Goal: Information Seeking & Learning: Compare options

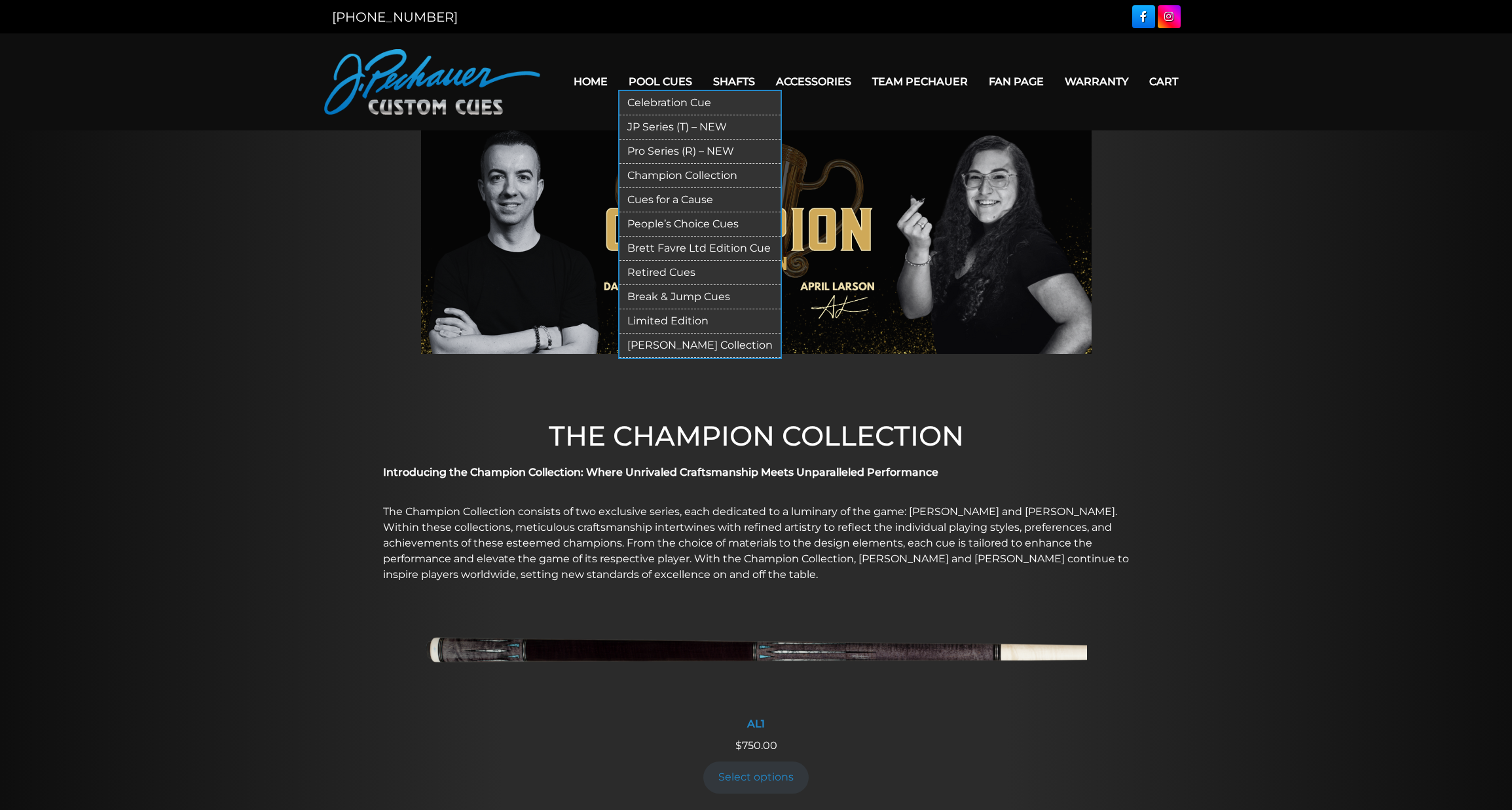
click at [668, 318] on link "Limited Edition" at bounding box center [700, 321] width 161 height 25
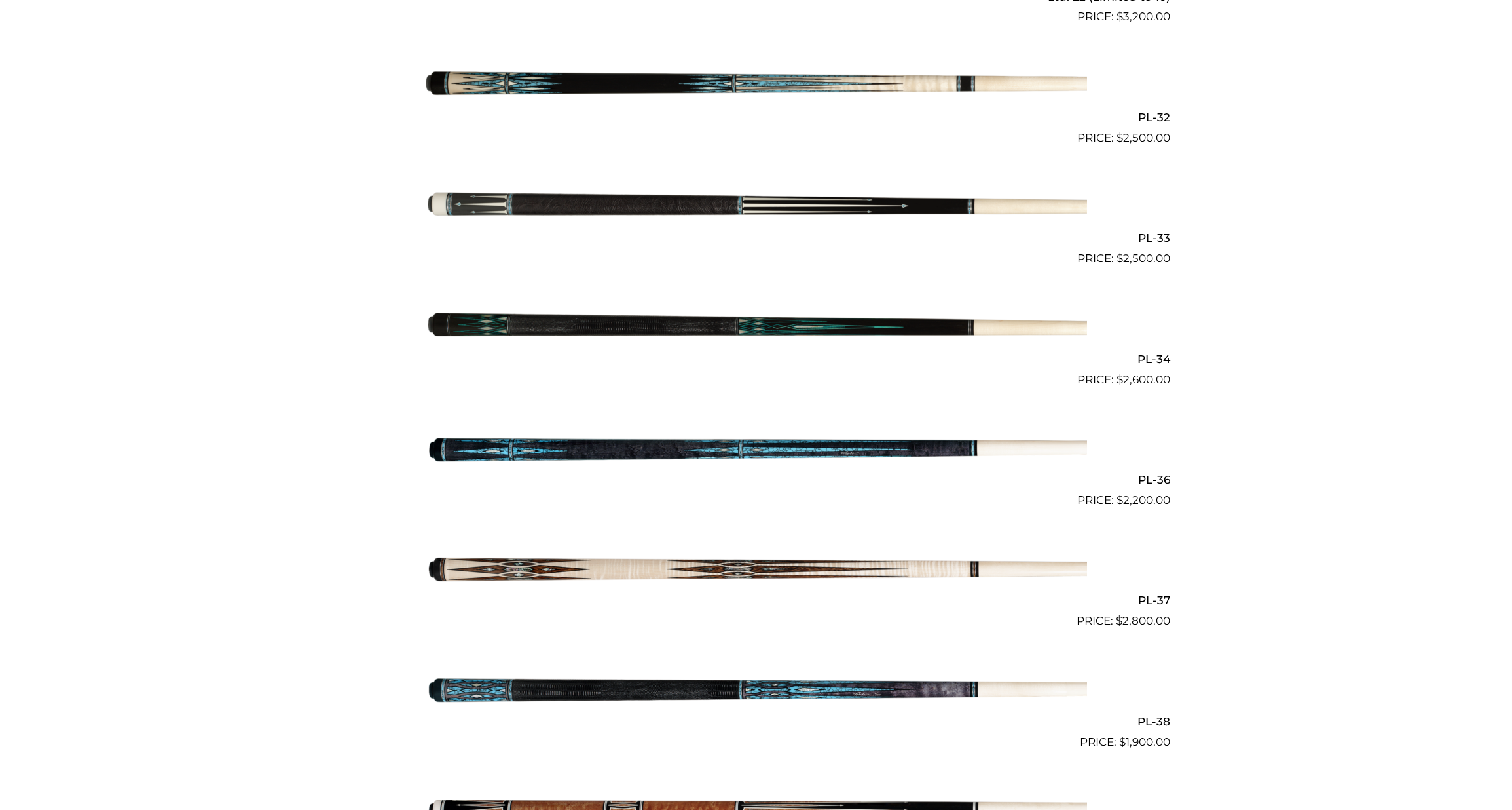
scroll to position [928, 0]
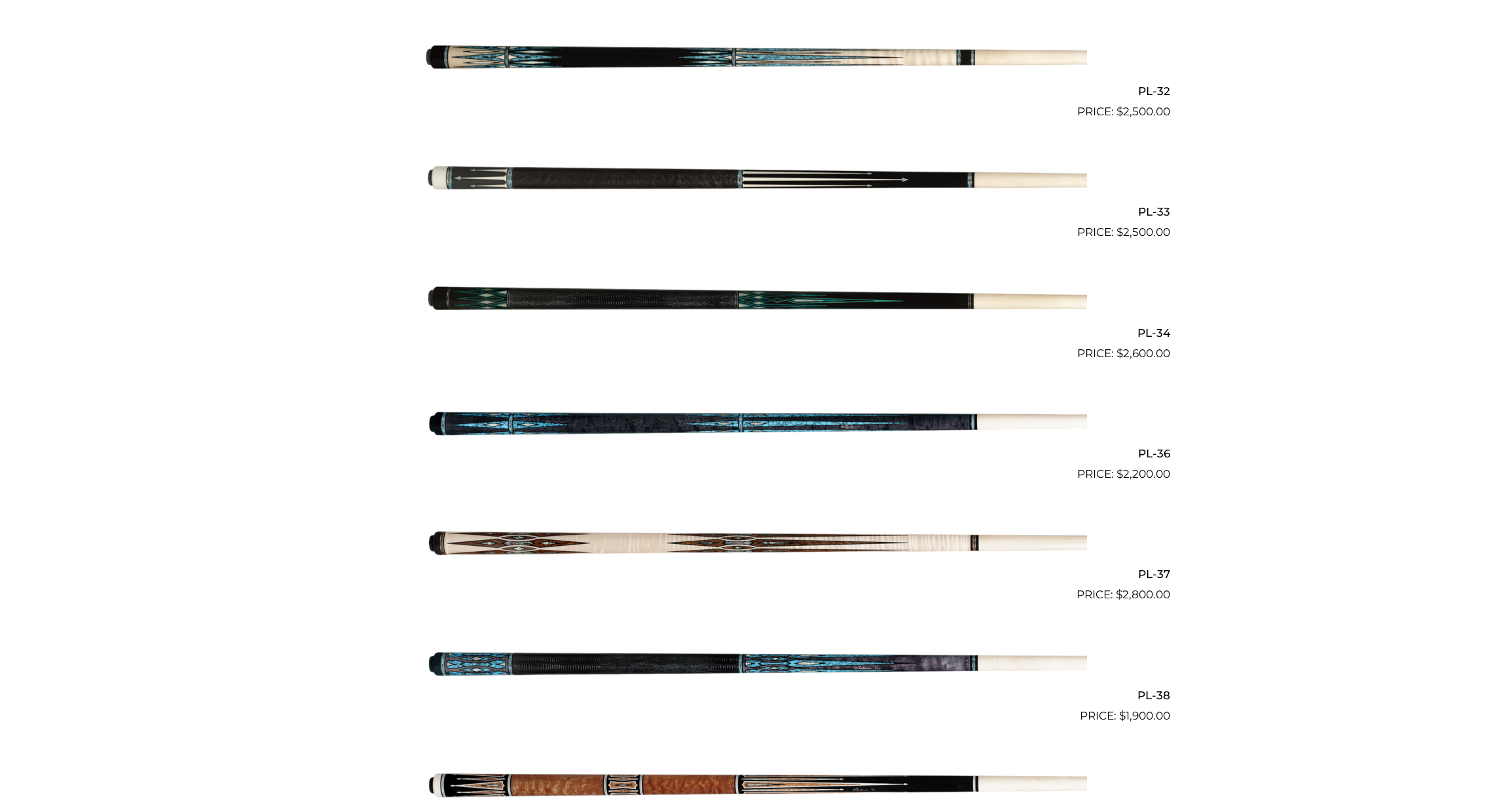
click at [782, 303] on img at bounding box center [756, 301] width 661 height 110
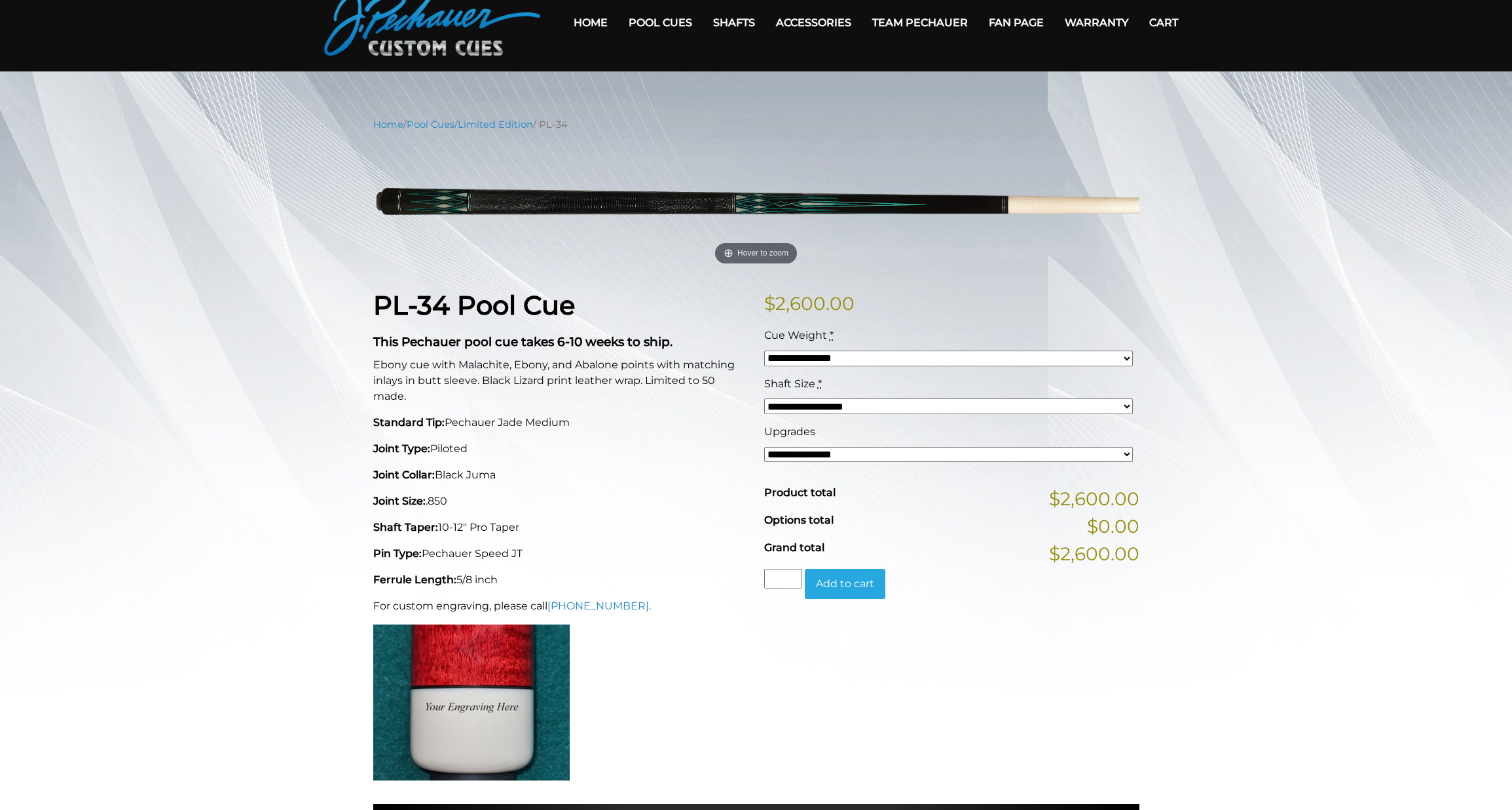
scroll to position [82, 0]
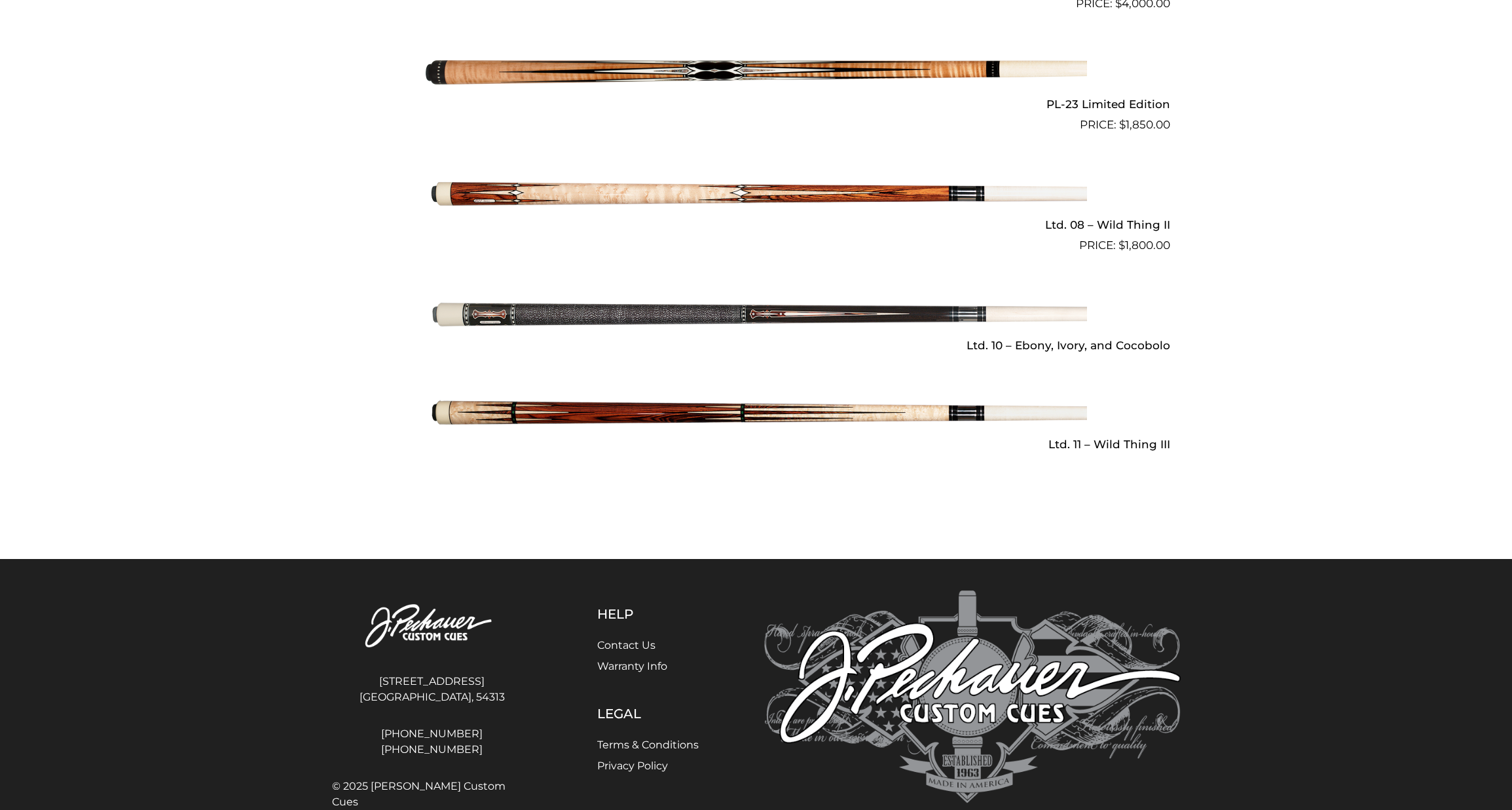
scroll to position [1770, 0]
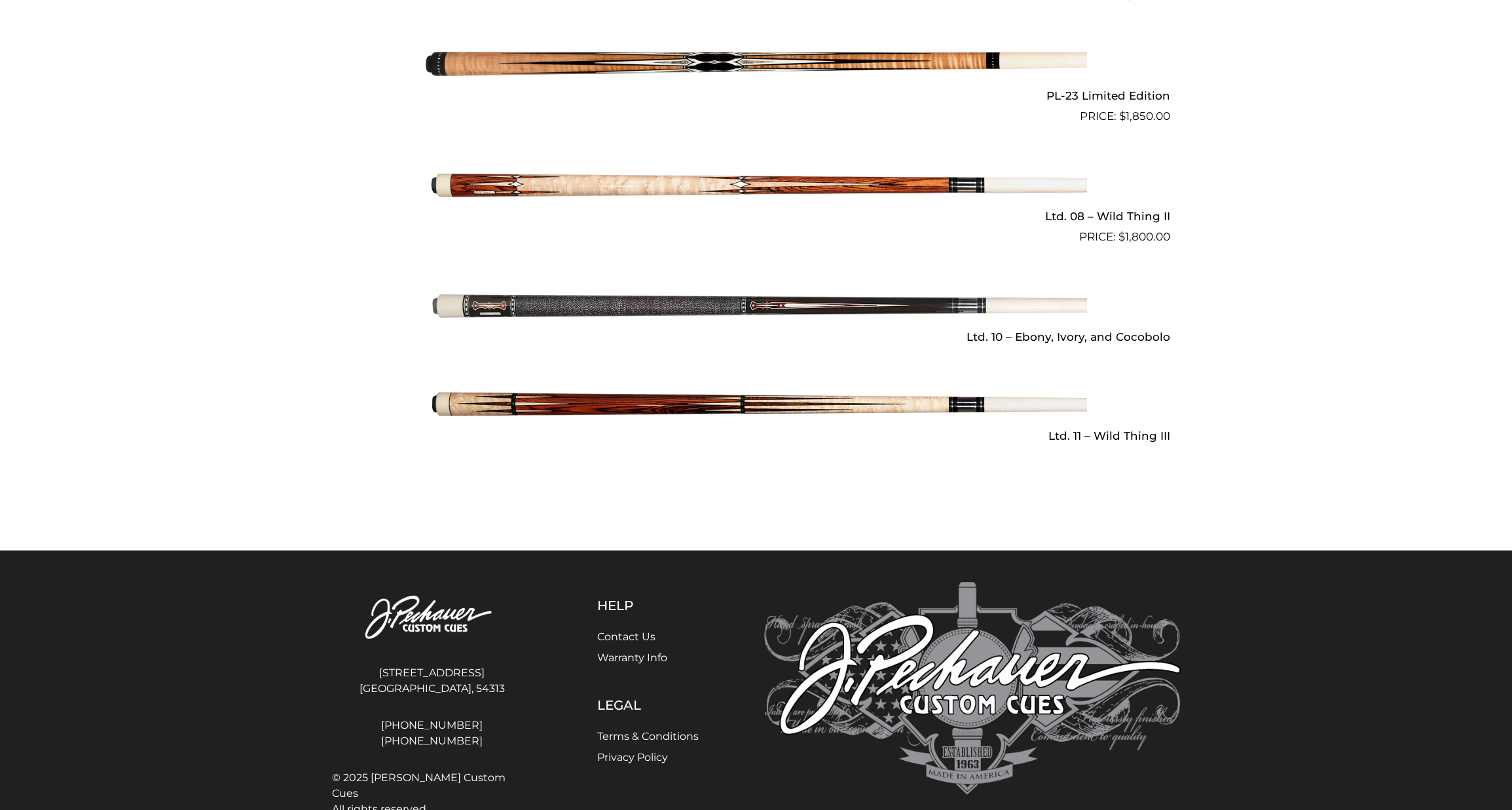
click at [675, 300] on img at bounding box center [756, 306] width 661 height 110
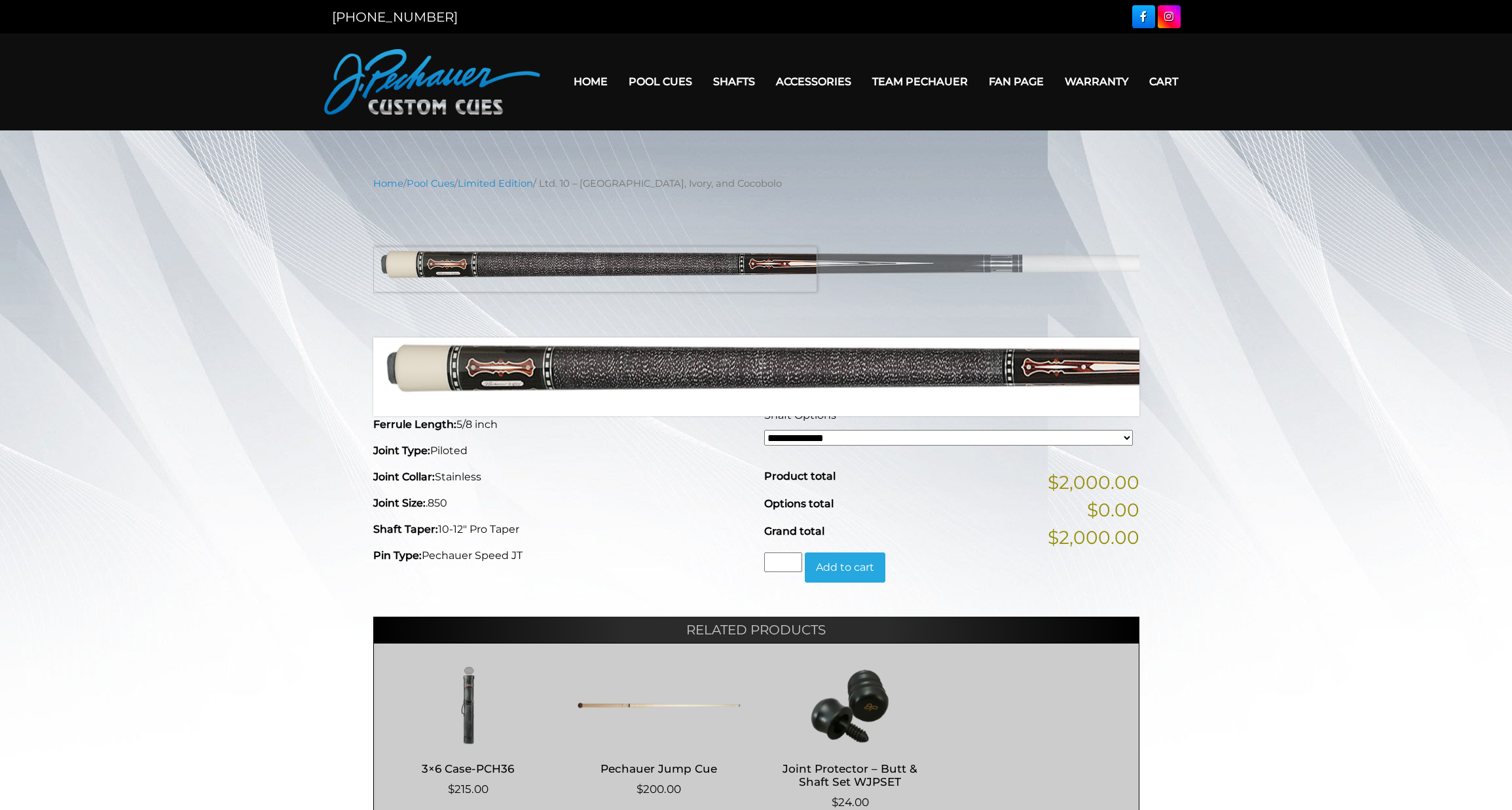
click at [556, 270] on img at bounding box center [756, 265] width 766 height 128
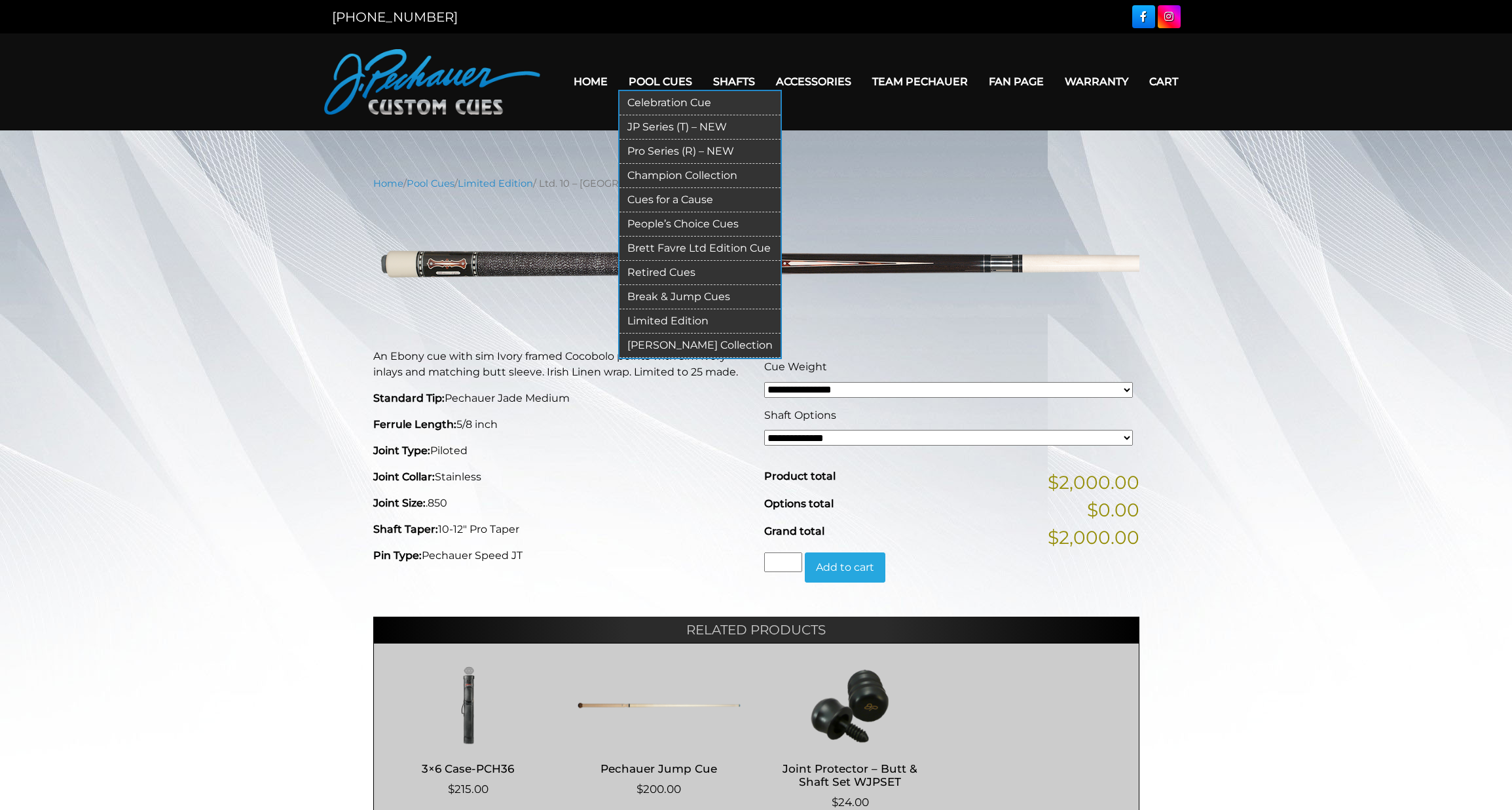
click at [669, 150] on link "Pro Series (R) – NEW" at bounding box center [700, 152] width 161 height 25
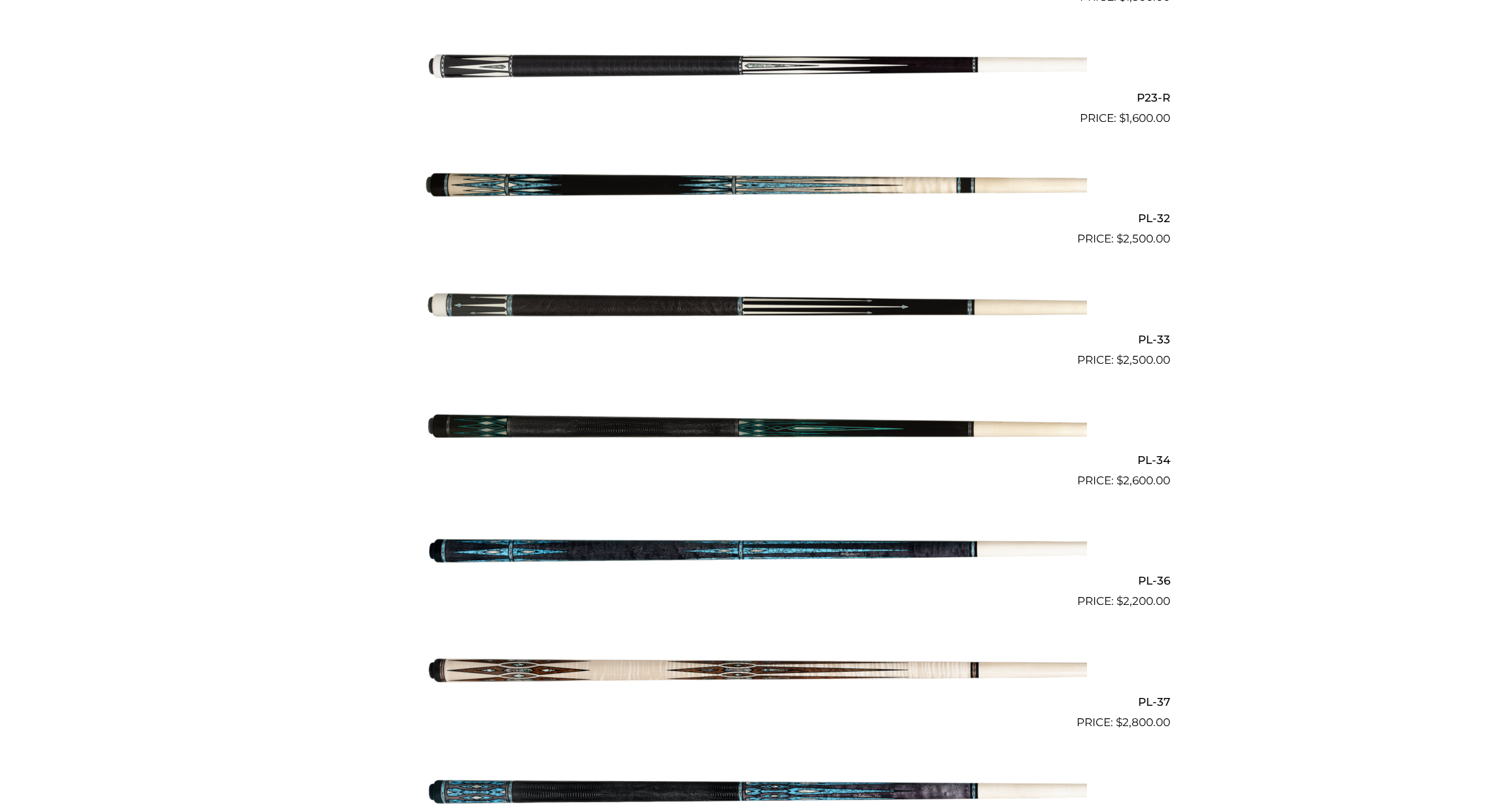
scroll to position [3058, 0]
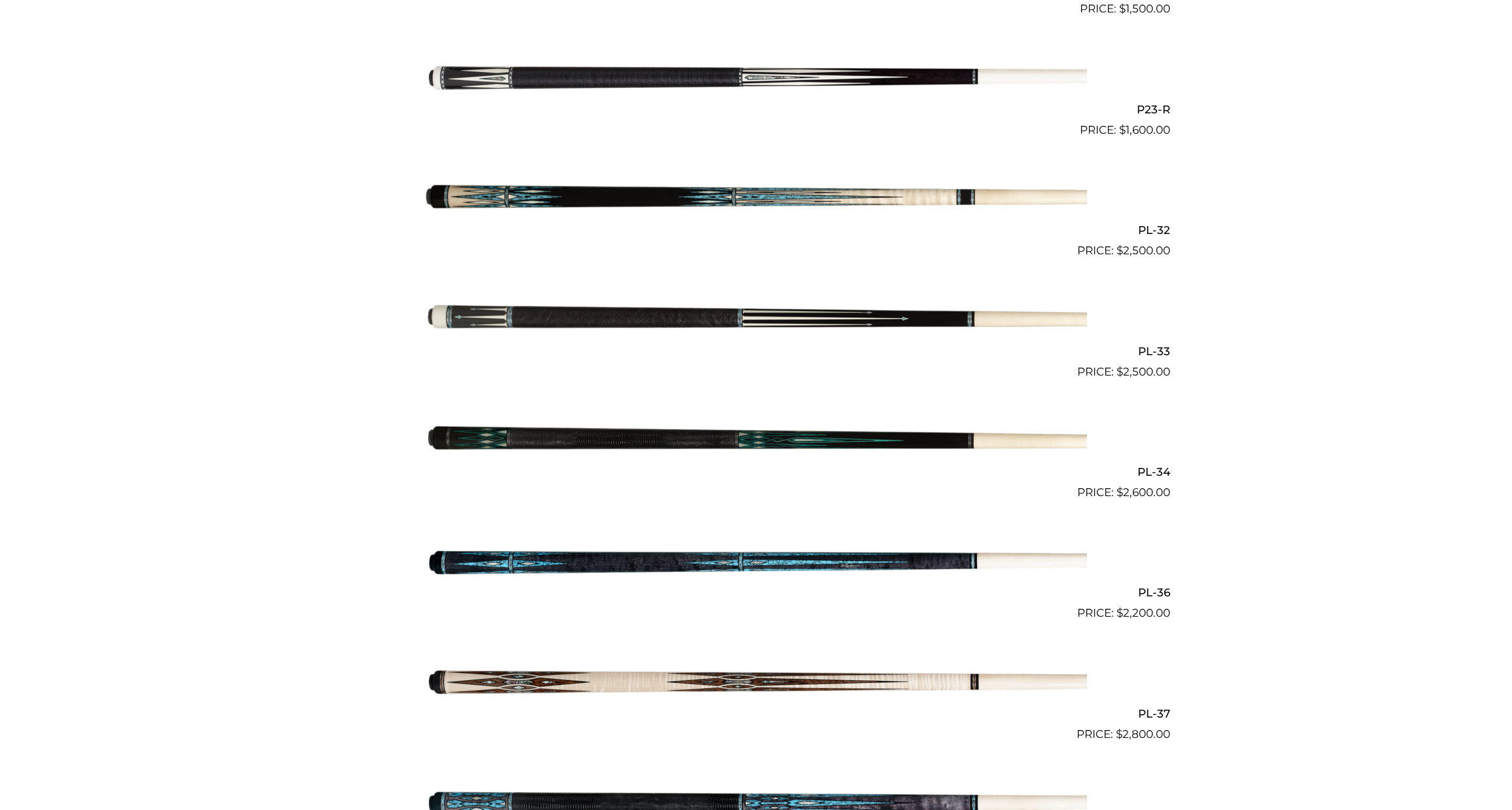
click at [653, 320] on img at bounding box center [756, 320] width 661 height 110
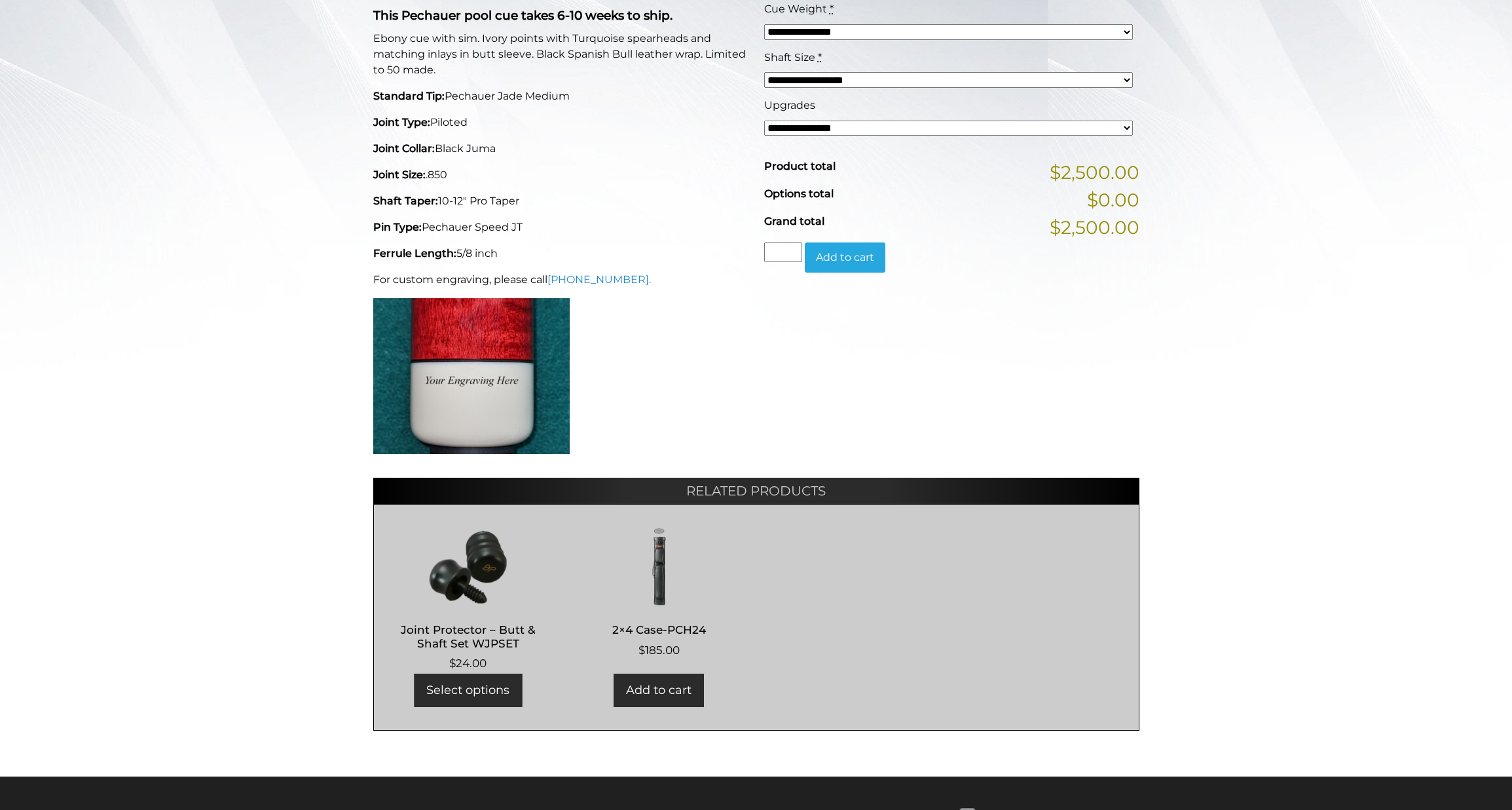
scroll to position [389, 0]
